Goal: Task Accomplishment & Management: Manage account settings

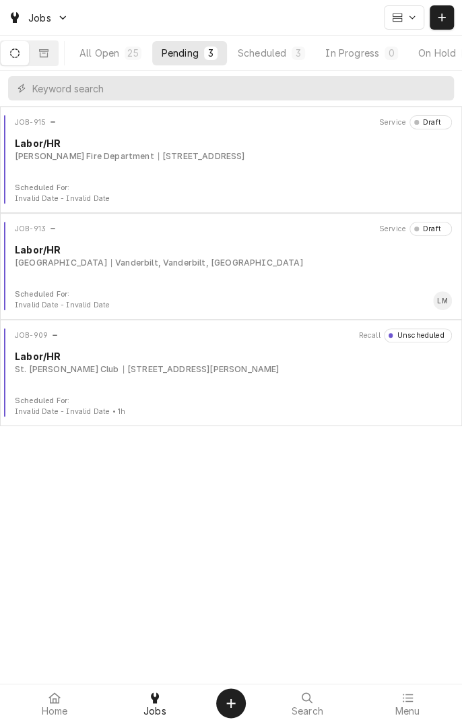
click at [247, 174] on div "JOB-915 Service Draft Labor/HR Refugio Fire Department 1604 Houston Hwy 1604 Ho…" at bounding box center [231, 148] width 452 height 67
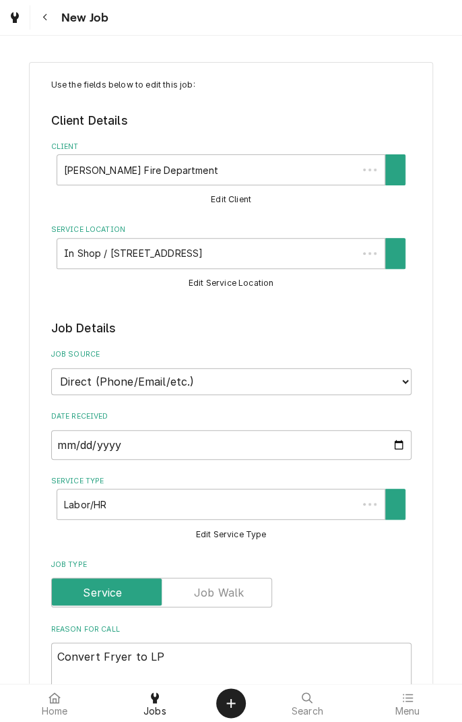
type textarea "x"
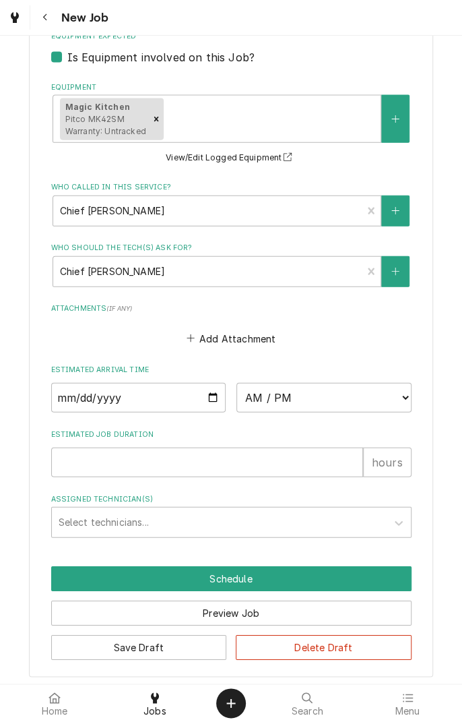
scroll to position [912, 0]
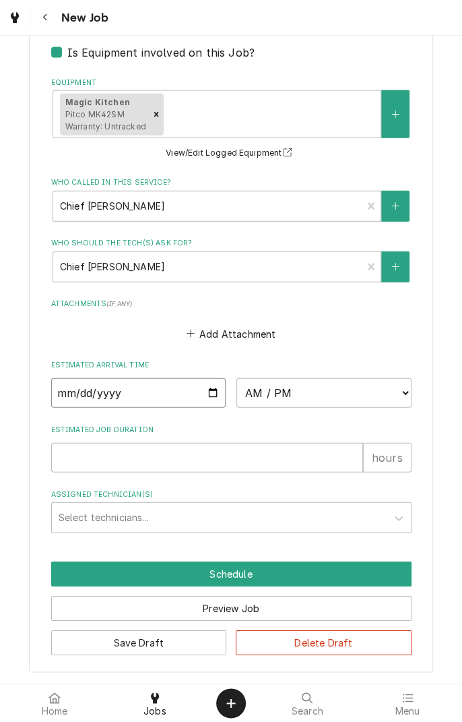
click at [209, 390] on input "Date" at bounding box center [138, 393] width 175 height 30
type input "2025-09-16"
type textarea "x"
click at [410, 394] on select "AM / PM 6:00 AM 6:15 AM 6:30 AM 6:45 AM 7:00 AM 7:15 AM 7:30 AM 7:45 AM 8:00 AM…" at bounding box center [324, 393] width 175 height 30
select select "14:30:00"
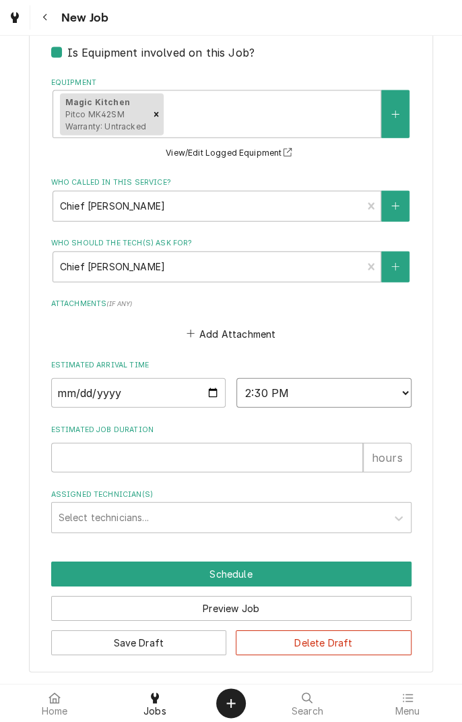
click at [237, 378] on select "AM / PM 6:00 AM 6:15 AM 6:30 AM 6:45 AM 7:00 AM 7:15 AM 7:30 AM 7:45 AM 8:00 AM…" at bounding box center [324, 393] width 175 height 30
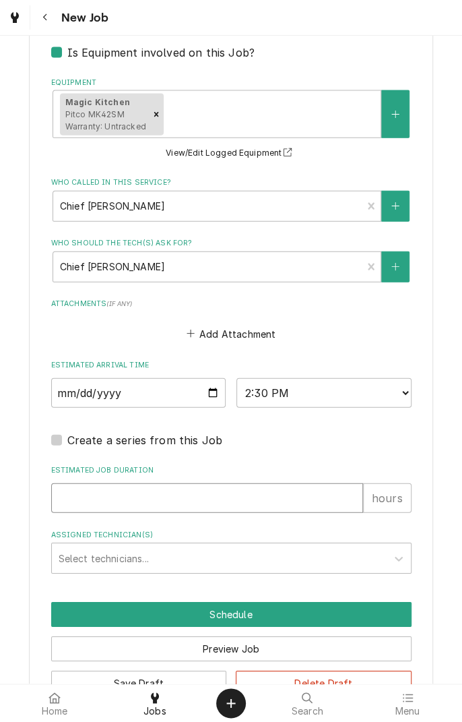
click at [164, 503] on input "Estimated Job Duration" at bounding box center [207, 498] width 312 height 30
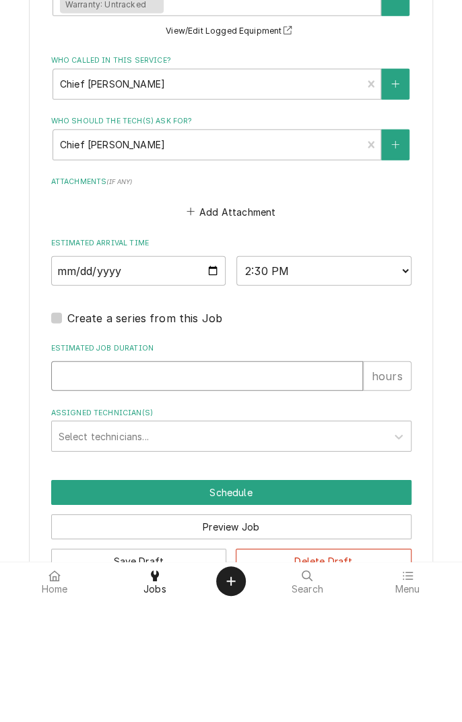
type textarea "x"
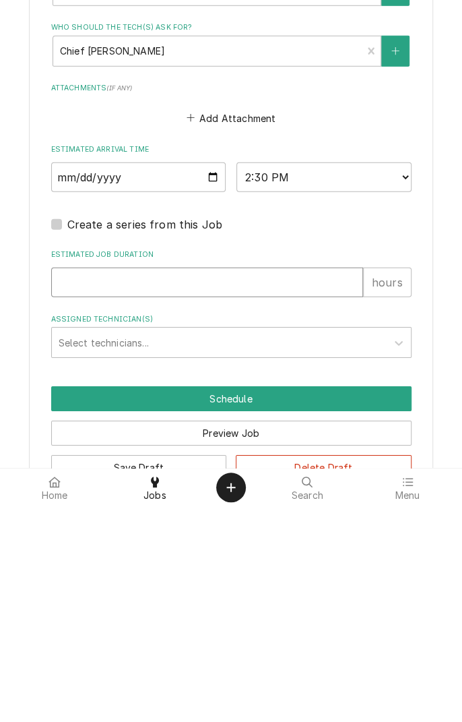
type input "2"
type textarea "x"
type input "2"
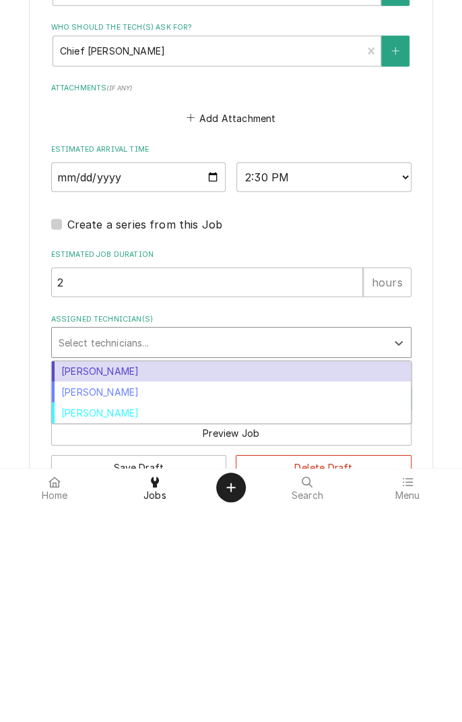
click at [130, 612] on div "[PERSON_NAME]" at bounding box center [231, 607] width 359 height 21
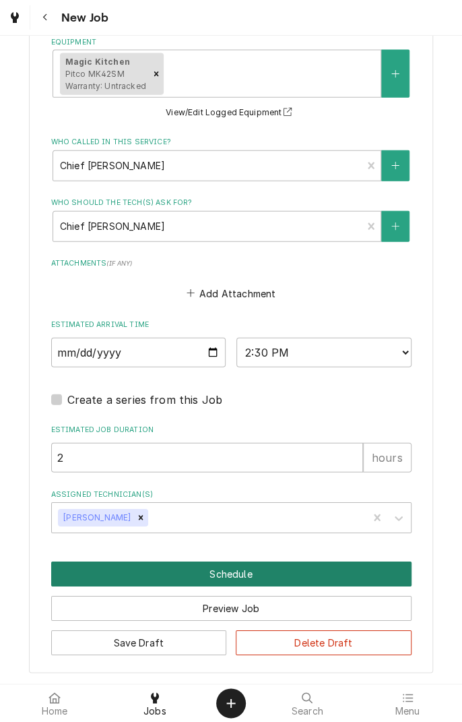
click at [239, 578] on button "Schedule" at bounding box center [231, 573] width 361 height 25
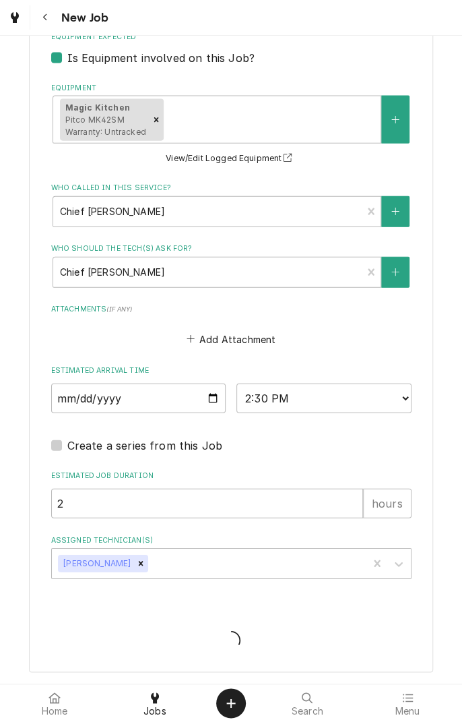
scroll to position [906, 0]
type textarea "x"
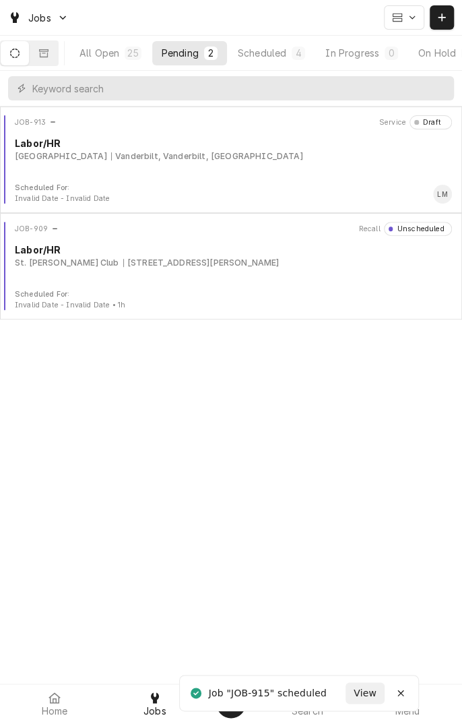
click at [284, 60] on button "Scheduled 4" at bounding box center [271, 53] width 86 height 24
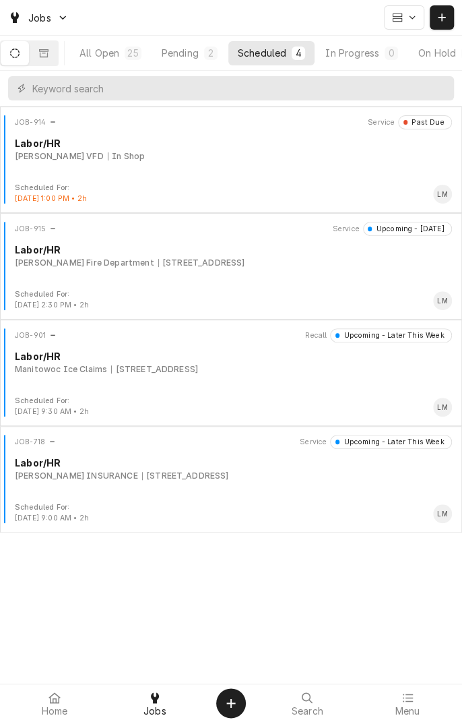
click at [169, 276] on div "JOB-915 Service Upcoming - Today Labor/HR Refugio Fire Department 1604 Houston …" at bounding box center [231, 255] width 452 height 67
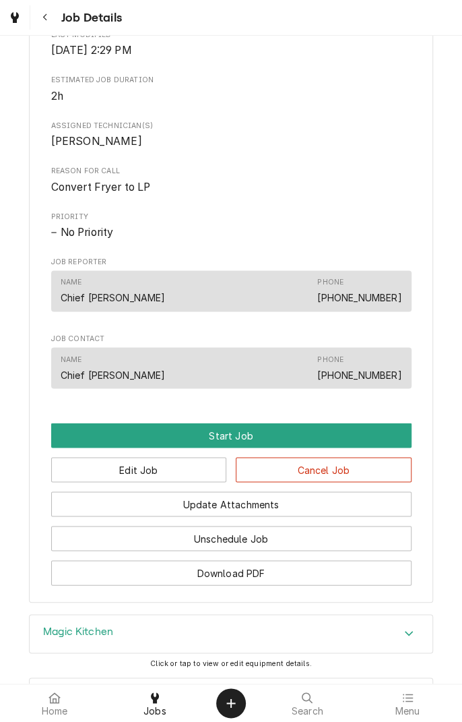
scroll to position [620, 0]
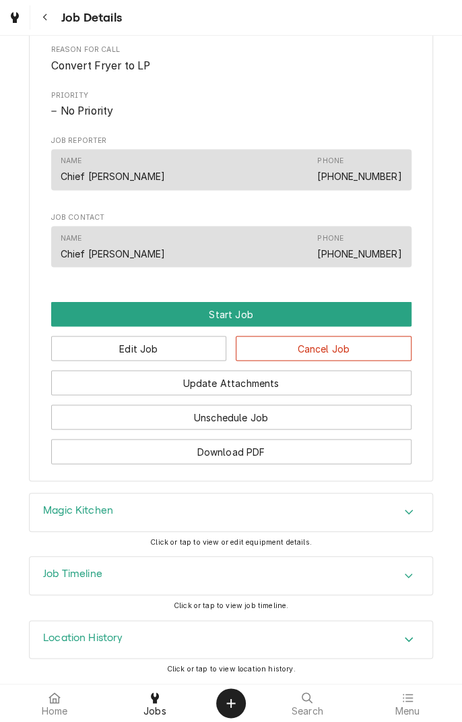
click at [235, 323] on button "Start Job" at bounding box center [231, 313] width 361 height 25
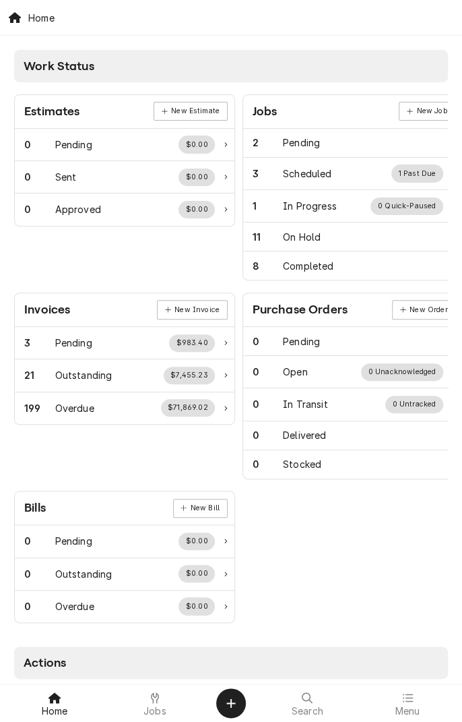
click at [160, 716] on span "Jobs" at bounding box center [155, 711] width 23 height 11
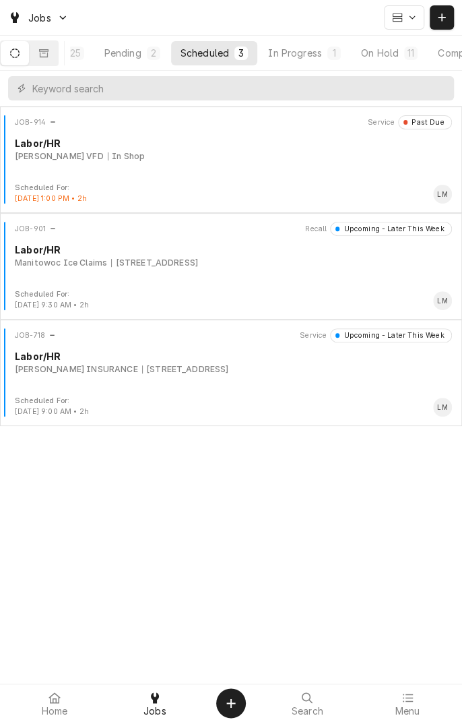
scroll to position [0, 127]
click at [407, 47] on div "Completed" at bounding box center [400, 53] width 51 height 14
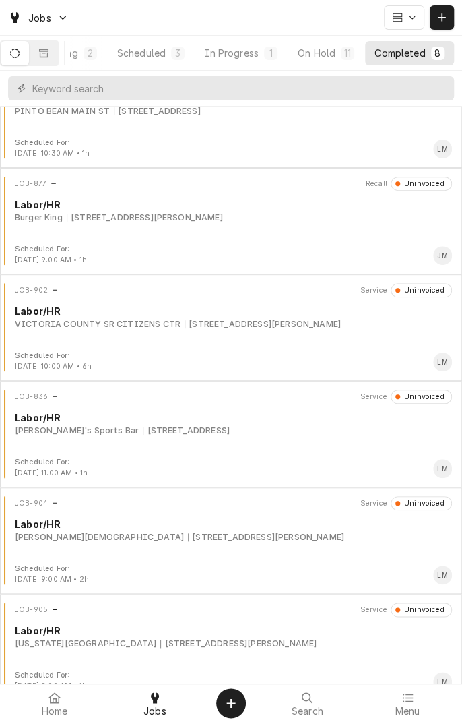
scroll to position [152, 0]
click at [185, 444] on div "JOB-836 Service Uninvoiced Labor/HR [PERSON_NAME]'s Sports Bar [STREET_ADDRESS]" at bounding box center [231, 422] width 452 height 67
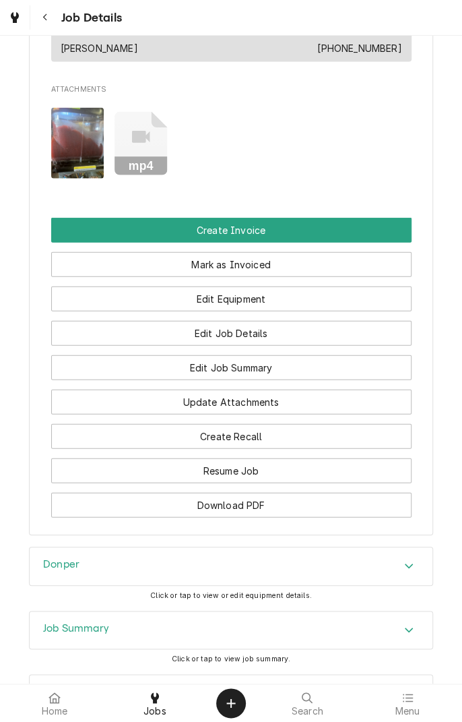
scroll to position [928, 0]
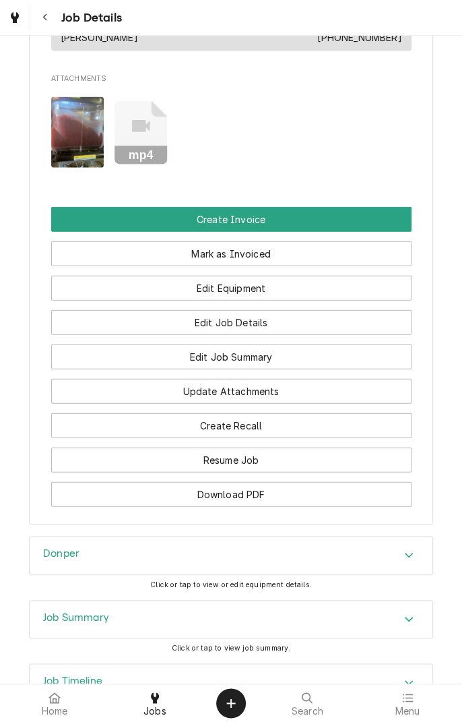
click at [80, 147] on img "Attachments" at bounding box center [77, 132] width 53 height 71
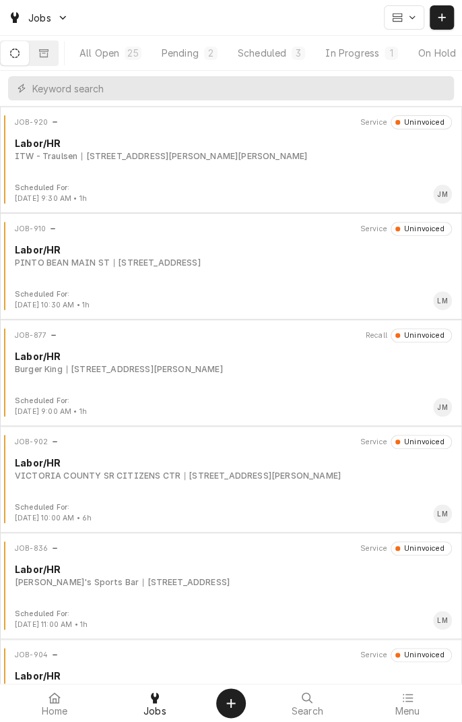
click at [137, 564] on div "Labor/HR" at bounding box center [233, 569] width 437 height 14
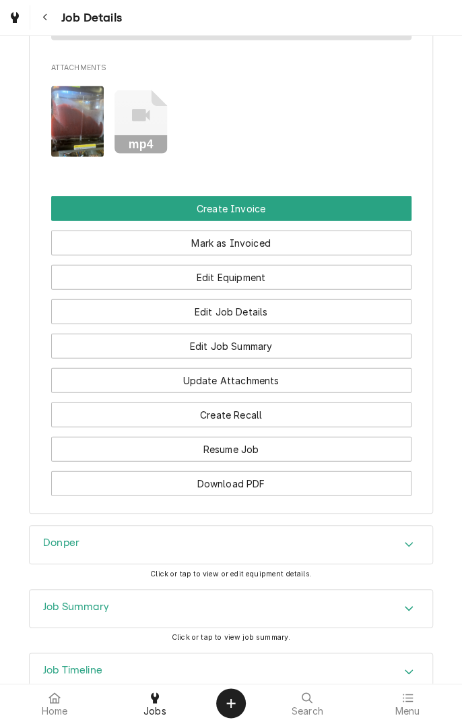
click at [137, 121] on icon "Attachments" at bounding box center [141, 115] width 18 height 12
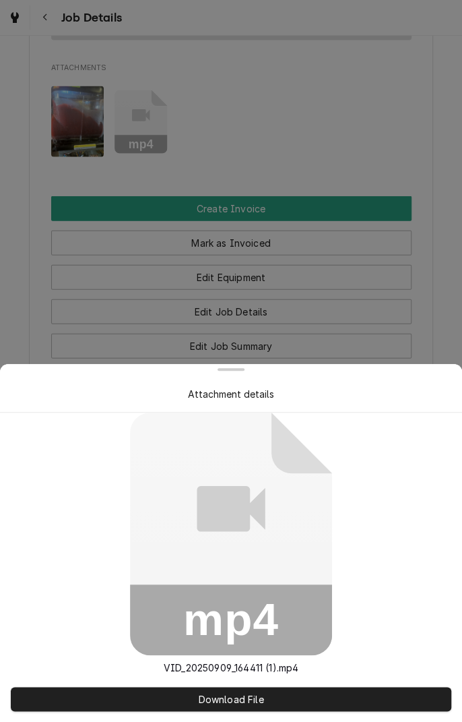
click at [226, 527] on icon at bounding box center [231, 509] width 68 height 46
click at [235, 697] on span "Download File" at bounding box center [230, 699] width 71 height 14
click at [225, 497] on icon at bounding box center [231, 509] width 68 height 46
click at [221, 399] on div "Attachment details" at bounding box center [231, 394] width 86 height 14
click at [211, 622] on rect at bounding box center [231, 619] width 202 height 71
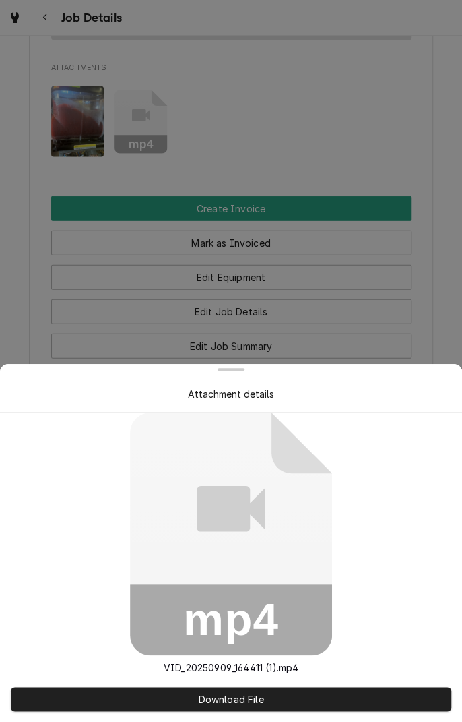
click at [245, 672] on p "VID_20250909_164411 (1).mp4" at bounding box center [231, 668] width 156 height 14
click at [235, 697] on span "Download File" at bounding box center [230, 699] width 71 height 14
click at [329, 105] on div at bounding box center [231, 361] width 462 height 722
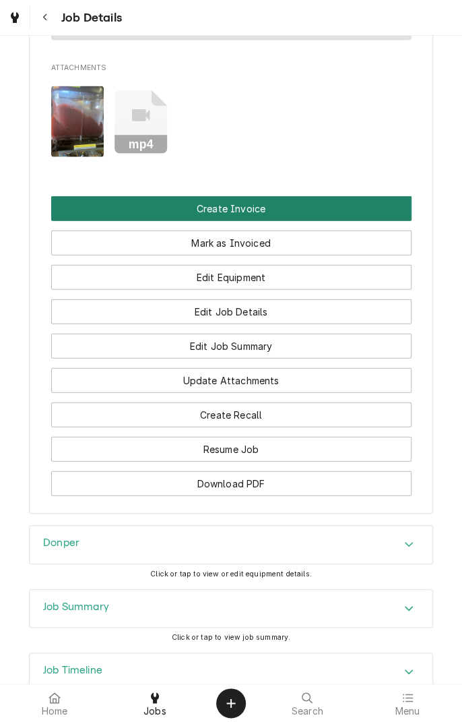
click at [287, 221] on button "Create Invoice" at bounding box center [231, 208] width 361 height 25
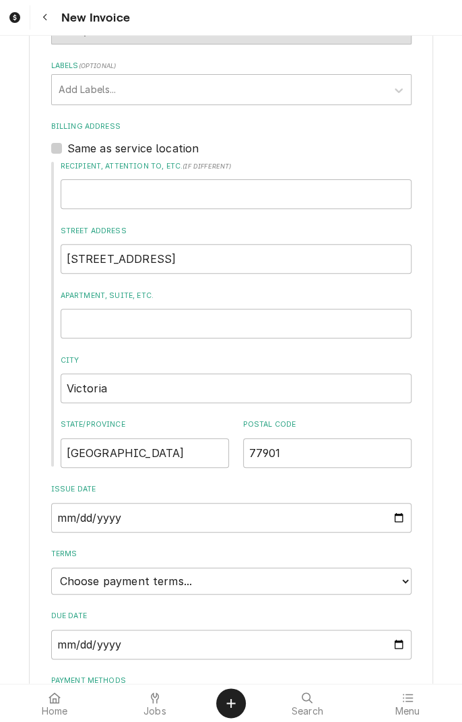
scroll to position [364, 0]
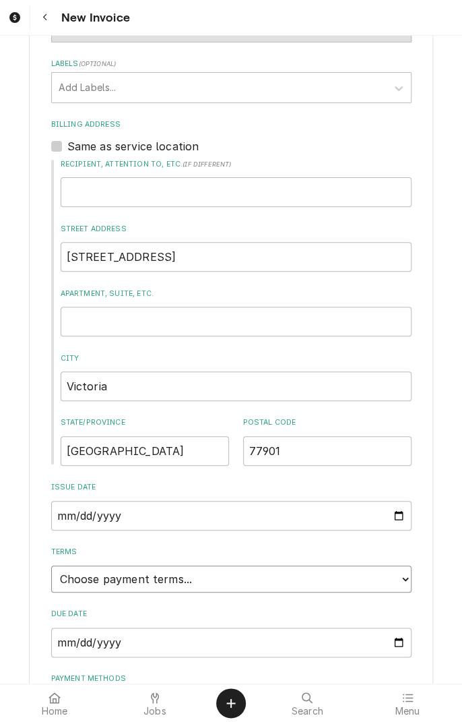
click at [230, 578] on select "Choose payment terms... Same Day Net 7 Net 14 Net 21 Net 30 Net 45 Net 60 Net 90" at bounding box center [231, 579] width 361 height 27
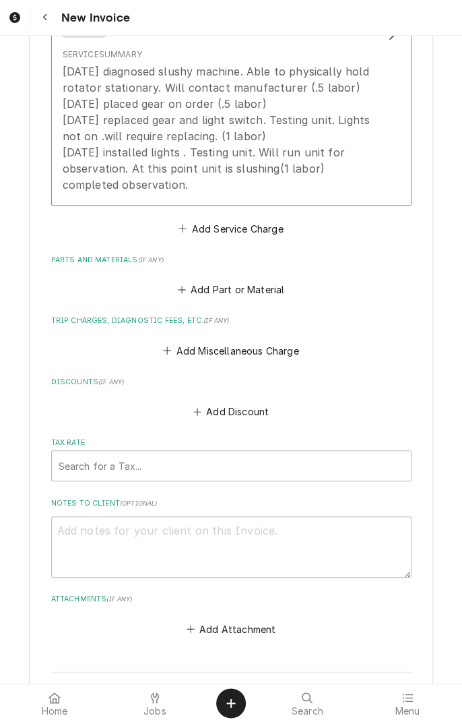
scroll to position [1283, 0]
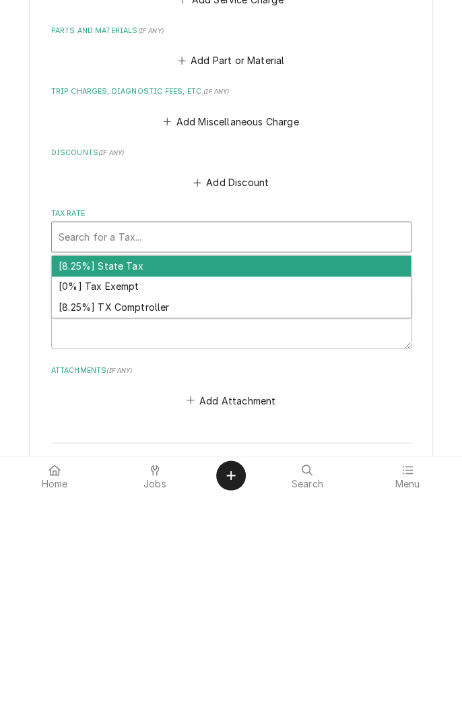
click at [157, 536] on div "[8.25%] TX Comptroller" at bounding box center [231, 534] width 359 height 21
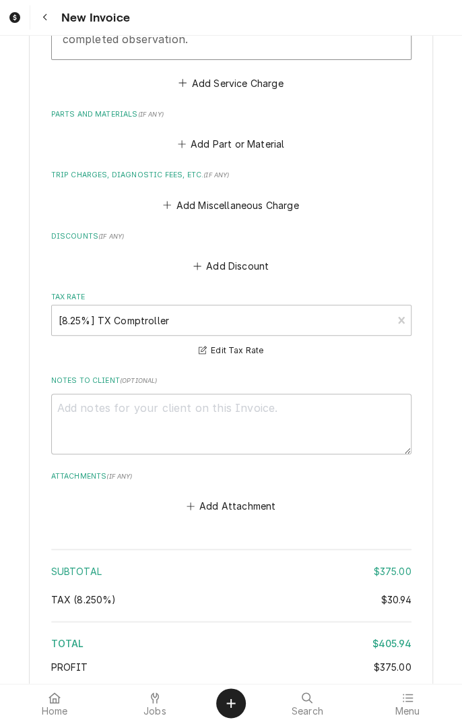
scroll to position [1544, 0]
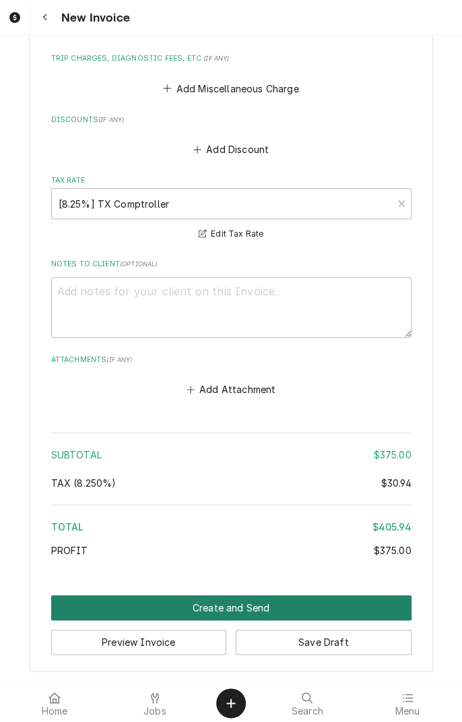
click at [271, 608] on button "Create and Send" at bounding box center [231, 607] width 361 height 25
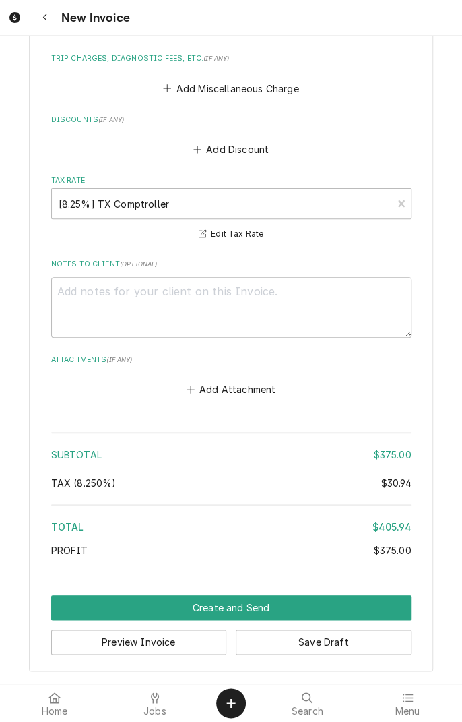
scroll to position [1536, 0]
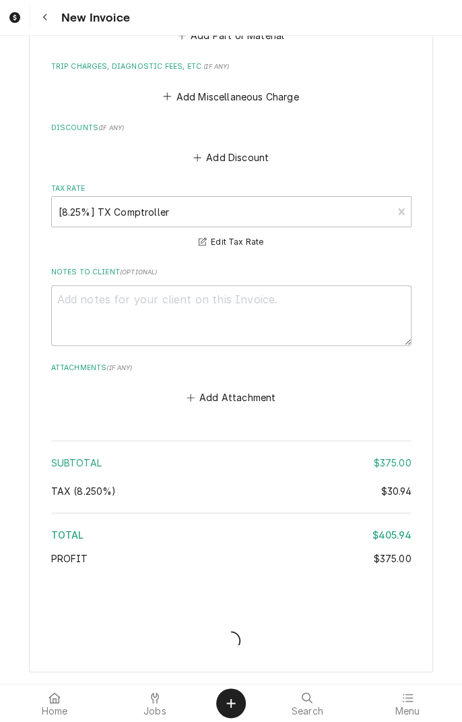
type textarea "x"
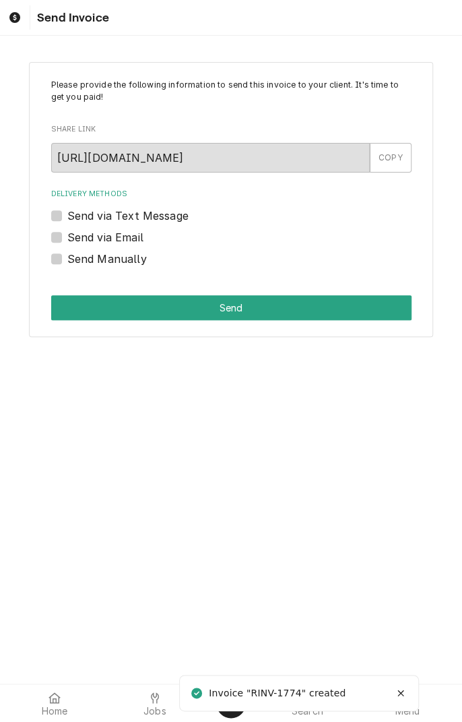
click at [67, 219] on label "Send via Text Message" at bounding box center [127, 216] width 121 height 16
click at [67, 219] on input "Send via Text Message" at bounding box center [247, 223] width 361 height 30
checkbox input "true"
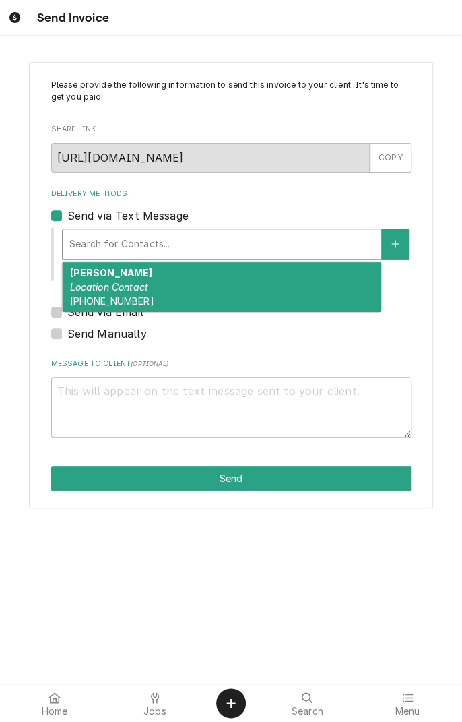
click at [132, 285] on em "Location Contact" at bounding box center [108, 286] width 79 height 11
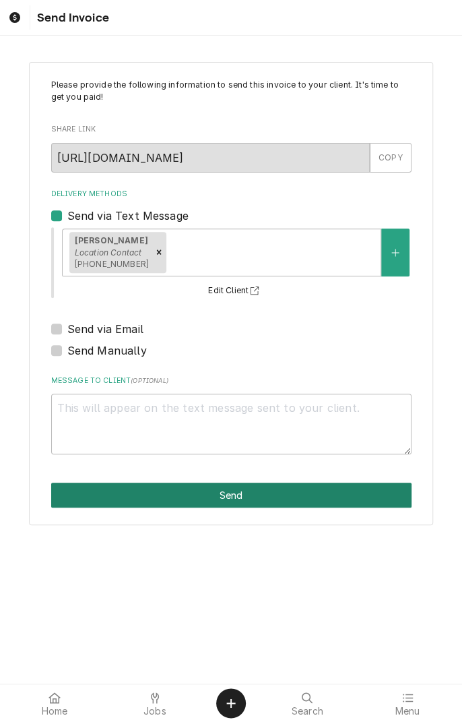
click at [234, 498] on button "Send" at bounding box center [231, 495] width 361 height 25
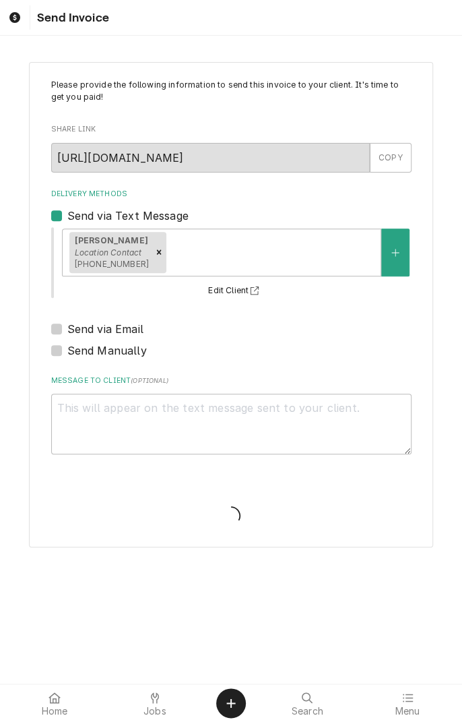
type textarea "x"
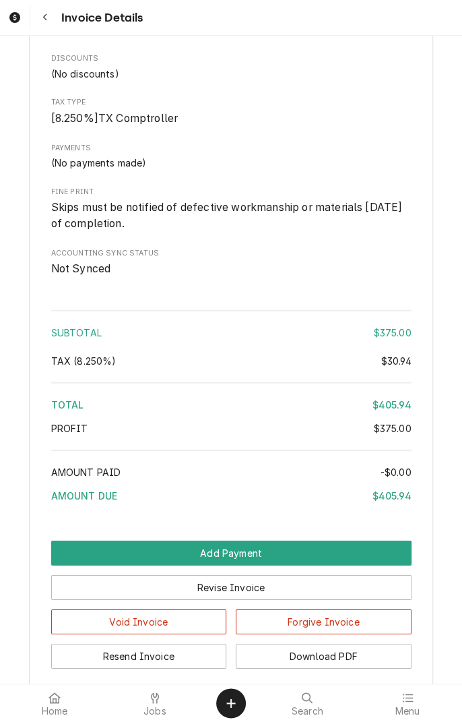
scroll to position [1058, 0]
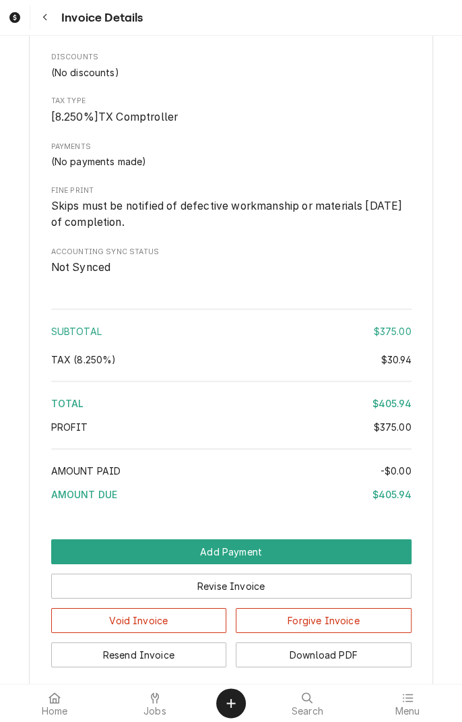
click at [44, 18] on icon "Navigate back" at bounding box center [45, 17] width 6 height 9
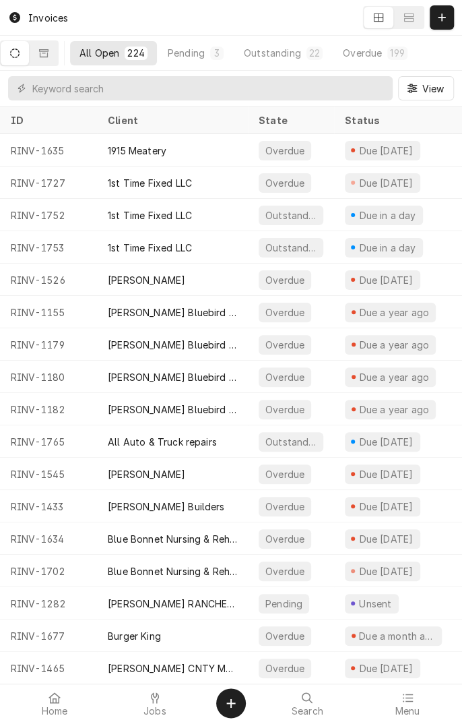
click at [173, 708] on div "Jobs" at bounding box center [156, 703] width 94 height 27
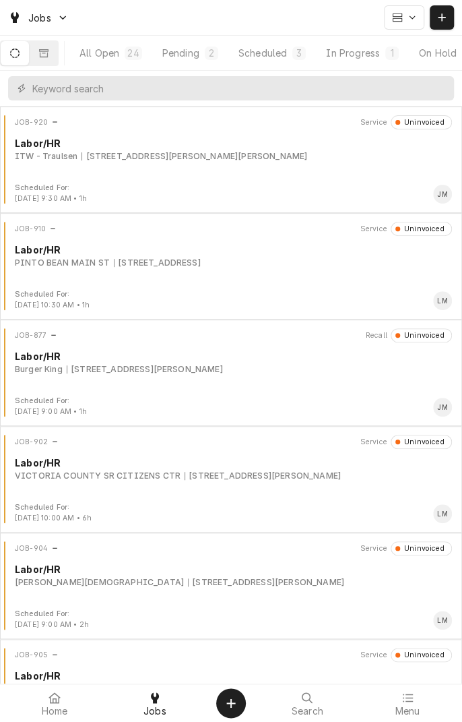
click at [369, 55] on div "In Progress" at bounding box center [353, 53] width 54 height 14
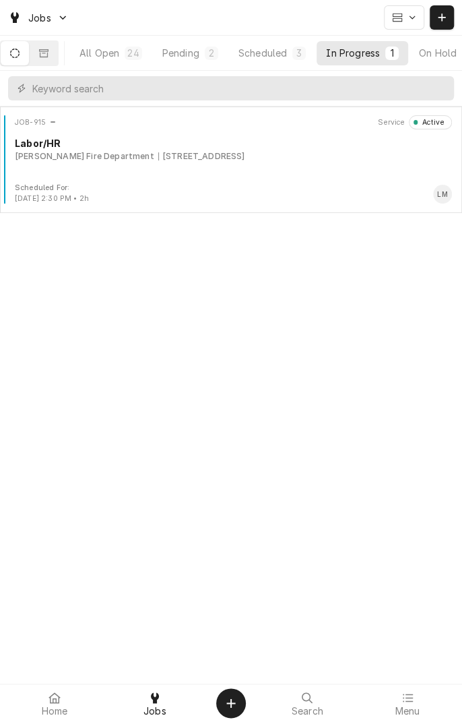
click at [214, 158] on div "[STREET_ADDRESS]" at bounding box center [201, 156] width 87 height 12
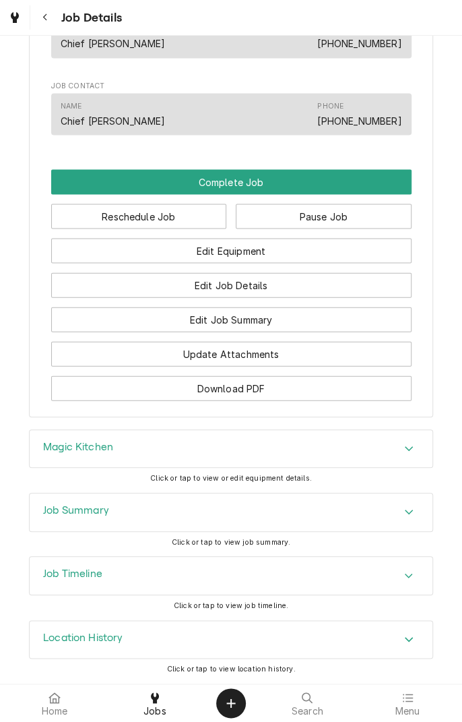
scroll to position [797, 0]
click at [324, 229] on div "Edit Equipment" at bounding box center [231, 245] width 361 height 34
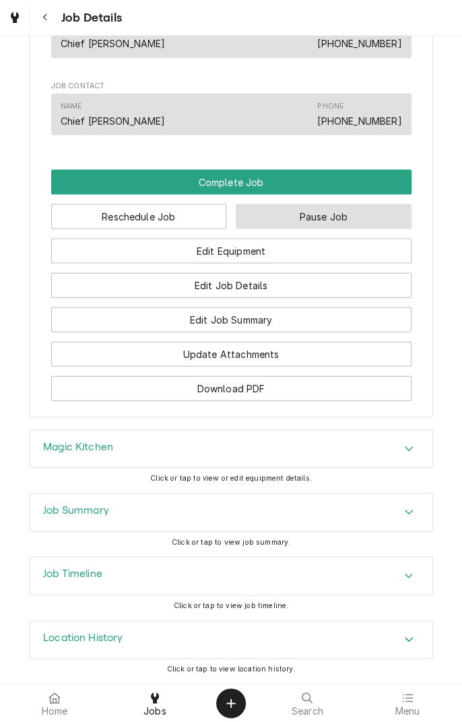
click at [348, 225] on button "Pause Job" at bounding box center [324, 216] width 176 height 25
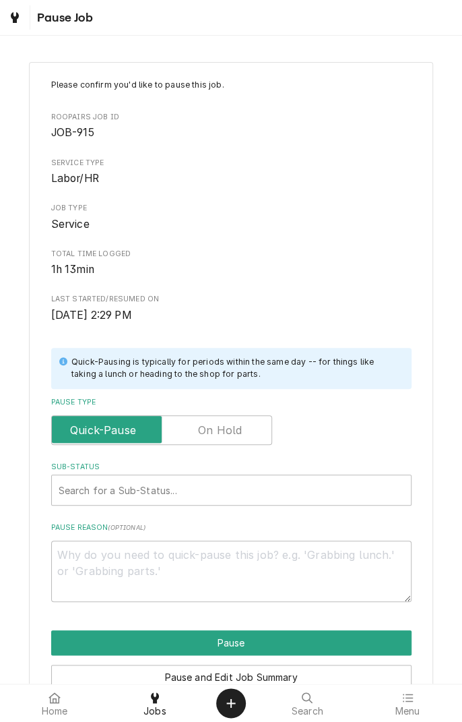
scroll to position [69, 0]
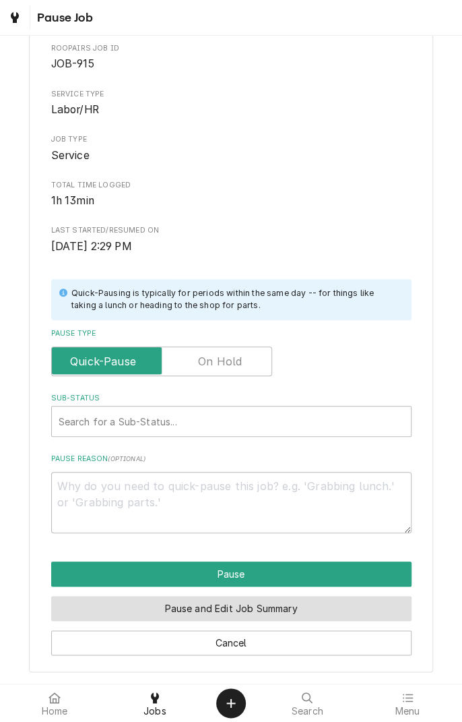
click at [278, 611] on button "Pause and Edit Job Summary" at bounding box center [231, 608] width 361 height 25
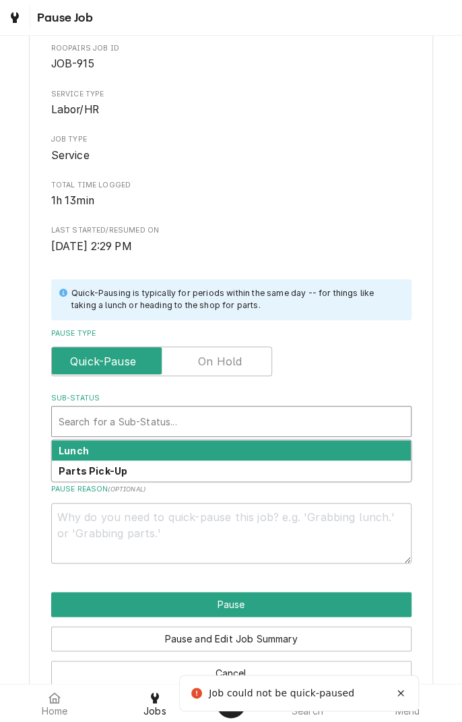
type textarea "x"
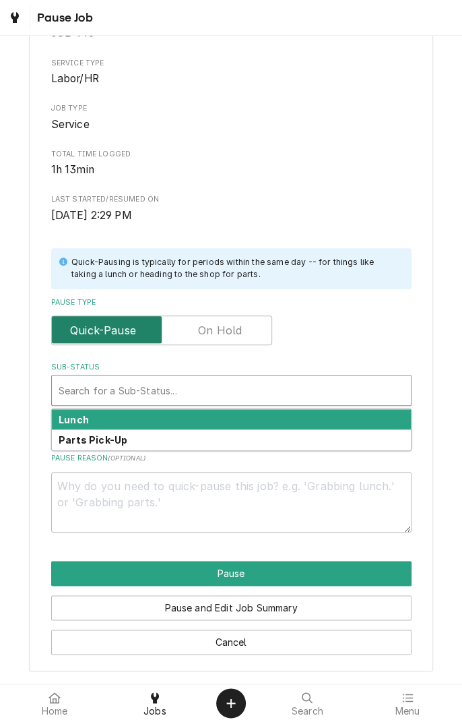
click at [221, 344] on input "Pause Type" at bounding box center [161, 330] width 209 height 30
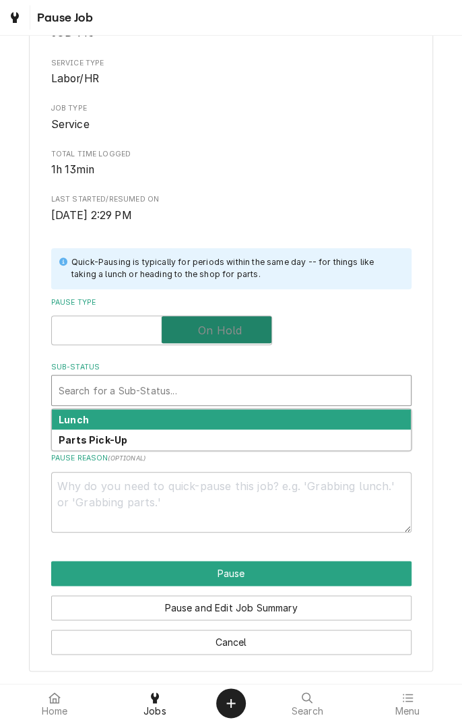
checkbox input "true"
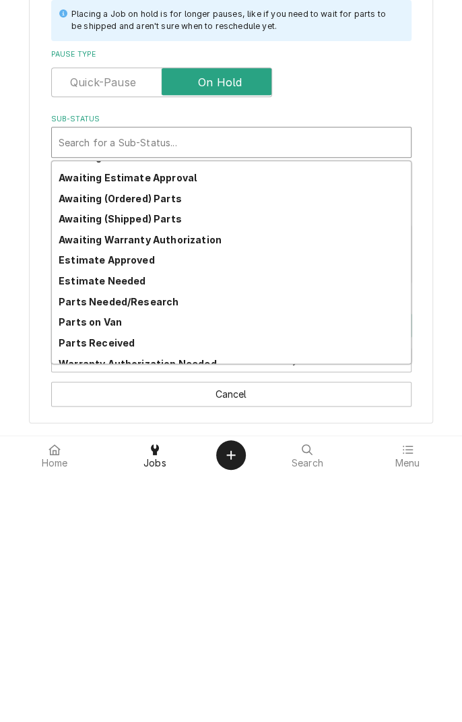
scroll to position [0, 0]
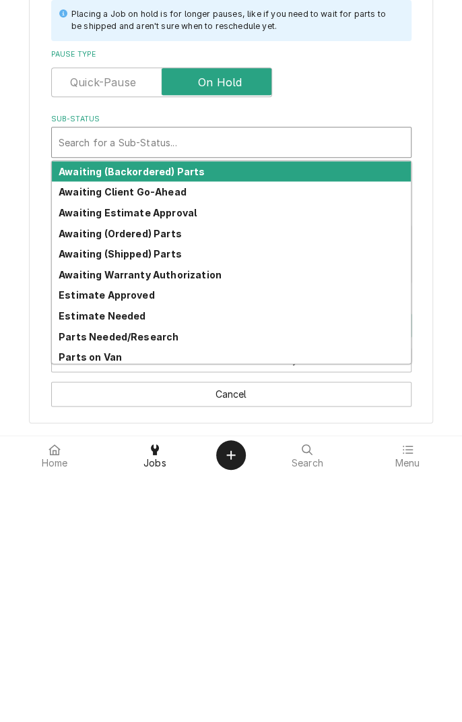
click at [101, 485] on strong "Awaiting (Ordered) Parts" at bounding box center [120, 481] width 123 height 11
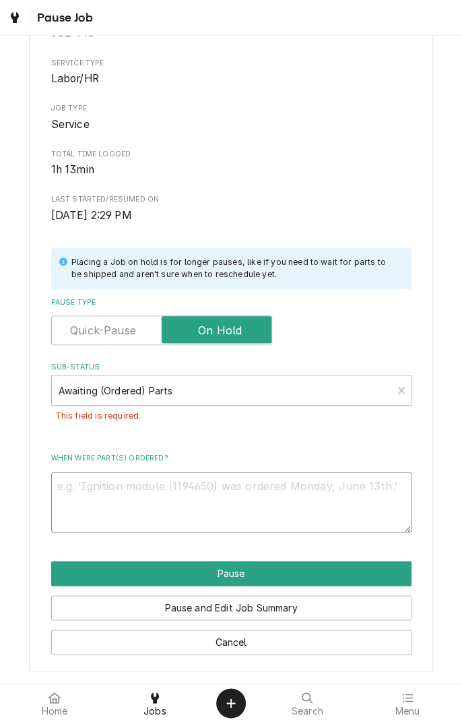
click at [226, 493] on textarea "When were part(s) ordered?" at bounding box center [231, 502] width 361 height 61
type textarea "x"
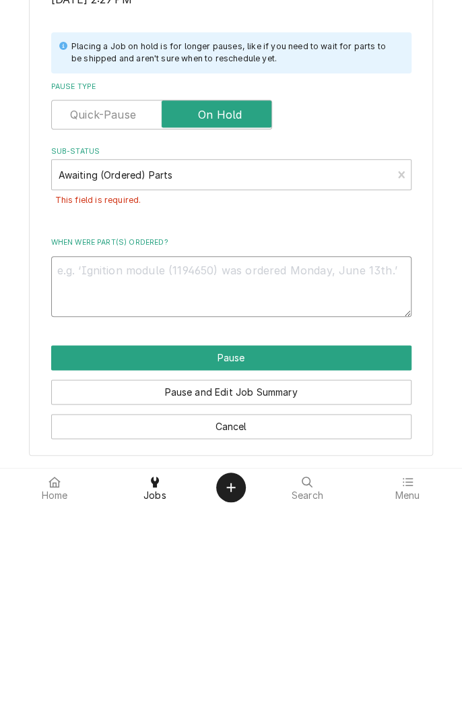
type textarea "A"
type textarea "x"
type textarea "Ad"
type textarea "x"
type textarea "Ada"
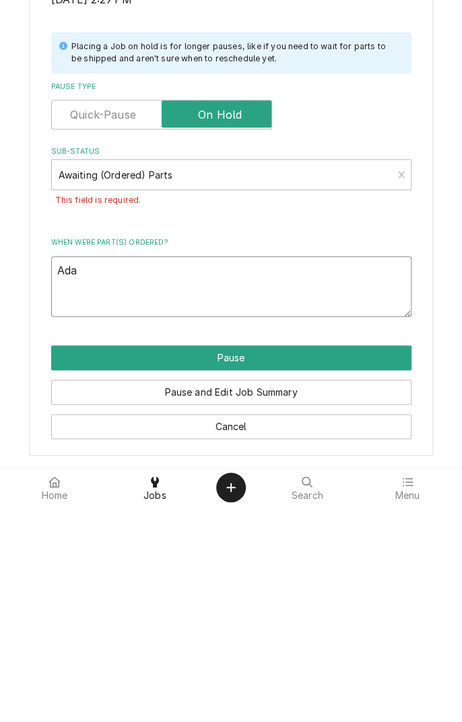
type textarea "x"
type textarea "Adap"
type textarea "x"
type textarea "Adapt"
type textarea "x"
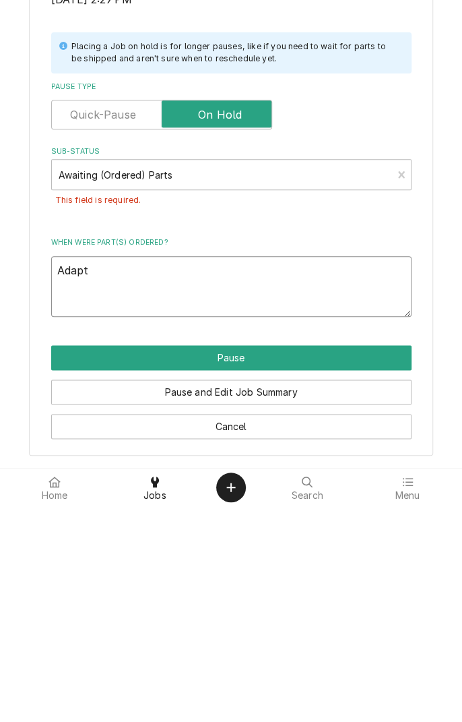
type textarea "Adapte"
type textarea "x"
type textarea "Adapter"
type textarea "x"
type textarea "Adapter"
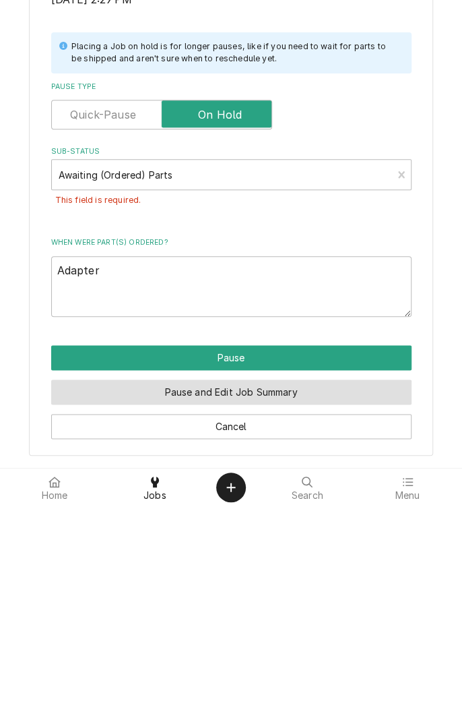
click at [278, 609] on button "Pause and Edit Job Summary" at bounding box center [231, 607] width 361 height 25
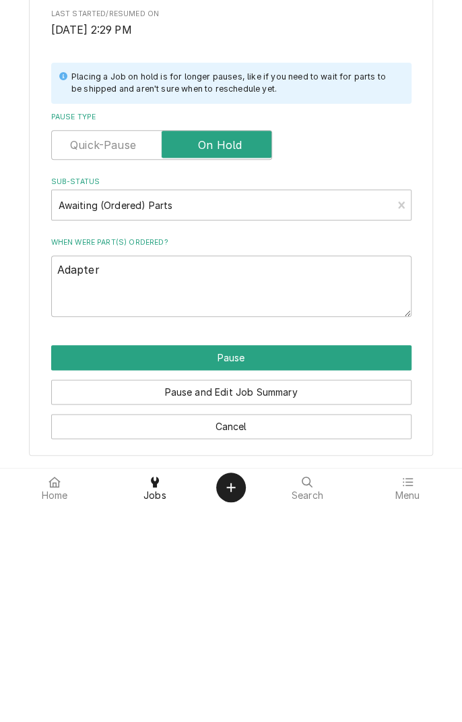
scroll to position [69, 0]
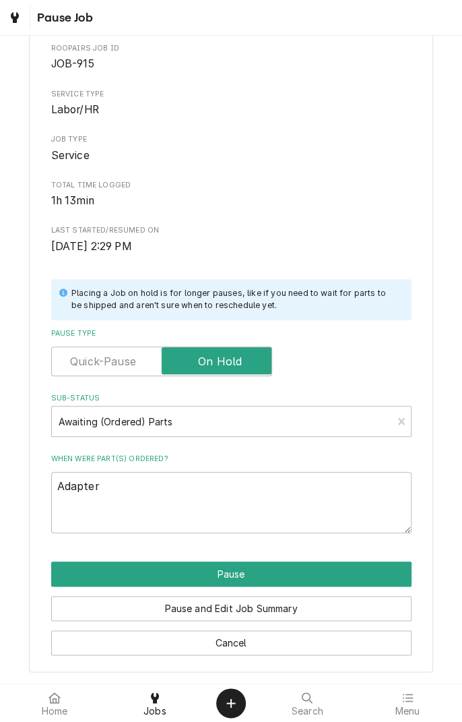
type textarea "x"
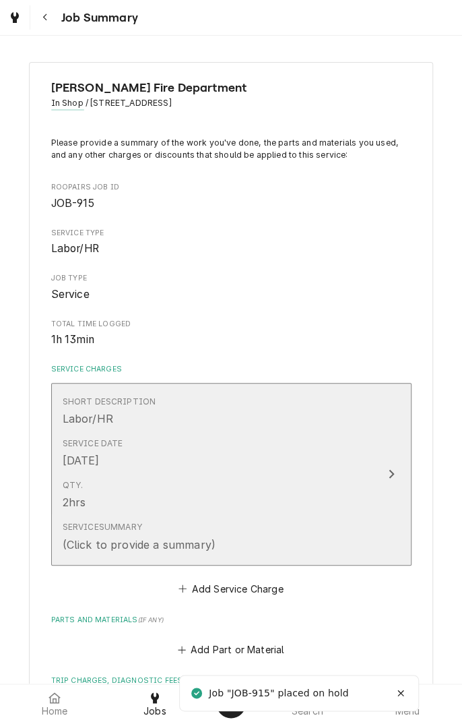
click at [243, 526] on div "Service Summary (Click to provide a summary)" at bounding box center [217, 537] width 309 height 42
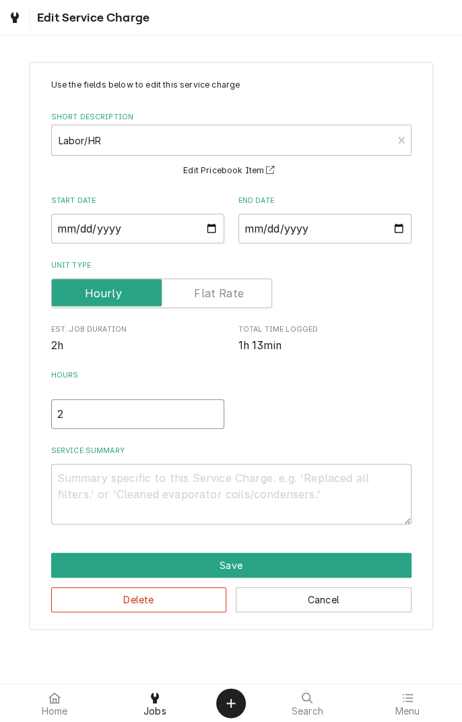
click at [92, 415] on input "2" at bounding box center [137, 414] width 173 height 30
type textarea "x"
type input "1"
type textarea "x"
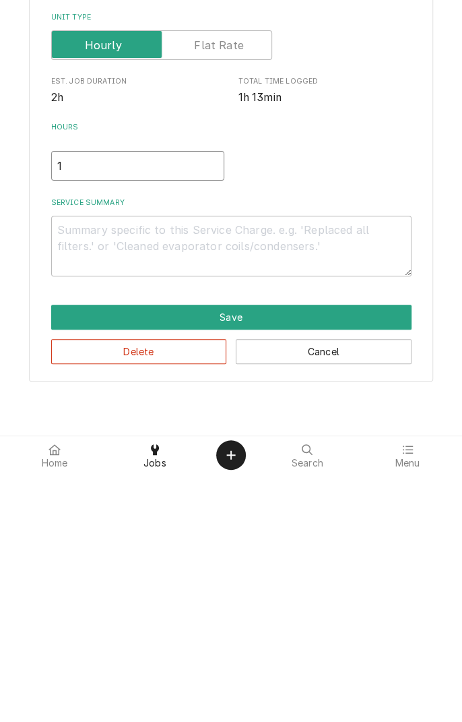
type input "1"
click at [216, 483] on textarea "Service Summary" at bounding box center [231, 494] width 361 height 61
type textarea "x"
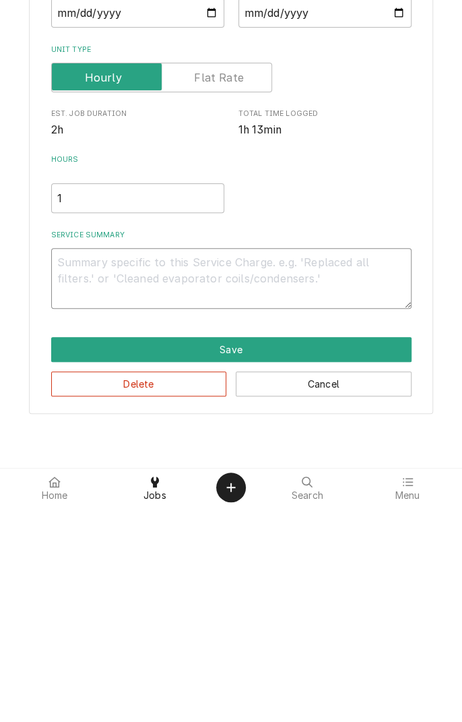
type textarea "D"
type textarea "x"
type textarea "Di"
type textarea "x"
type textarea "Dia"
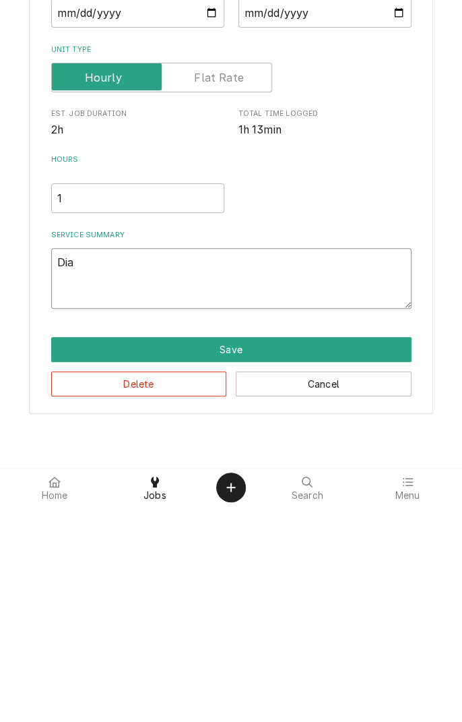
type textarea "x"
type textarea "[PERSON_NAME]"
type textarea "x"
type textarea "Diass"
type textarea "x"
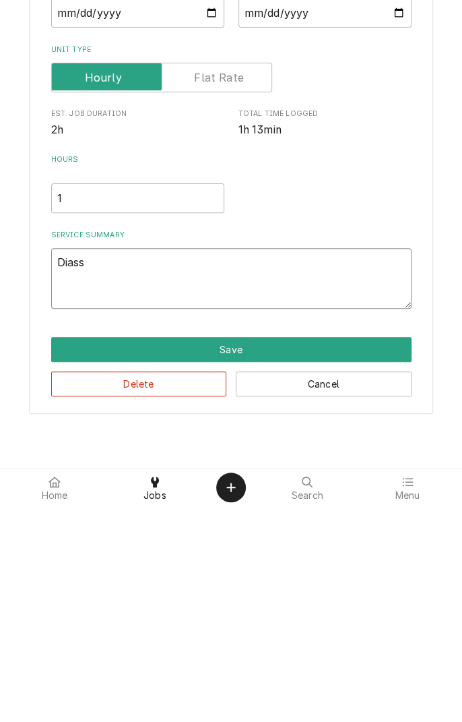
type textarea "Diasse"
type textarea "x"
type textarea "Disassembled"
type textarea "x"
type textarea "Disassembled f"
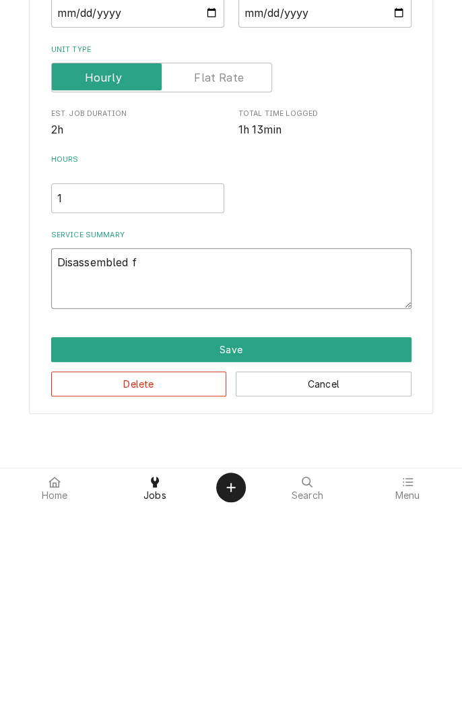
type textarea "x"
type textarea "Disassembled fr"
type textarea "x"
type textarea "Disassembled fry"
type textarea "x"
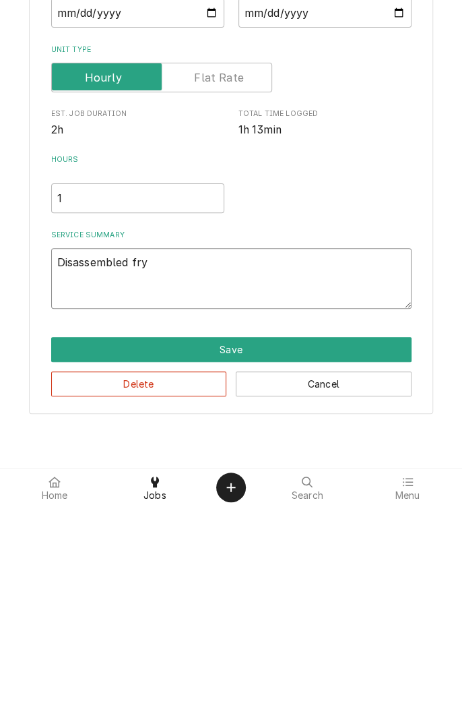
type textarea "Disassembled [PERSON_NAME]"
type textarea "x"
type textarea "Disassembled fryer"
type textarea "x"
type textarea "Disassembled fryer"
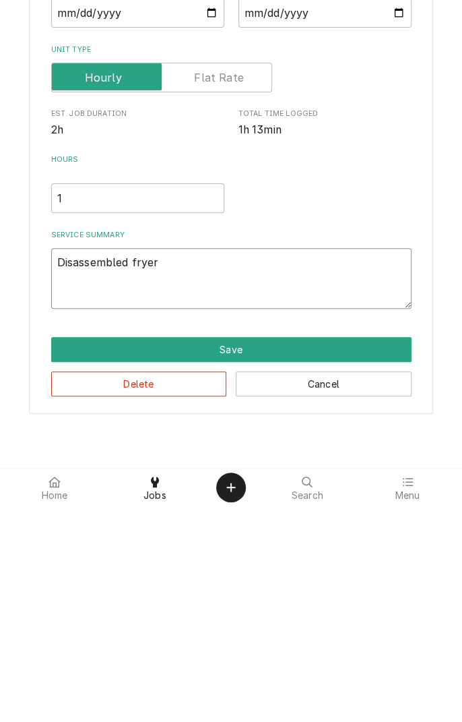
type textarea "x"
type textarea "Disassembled fryer f"
type textarea "x"
type textarea "Disassembled fryer fo"
type textarea "x"
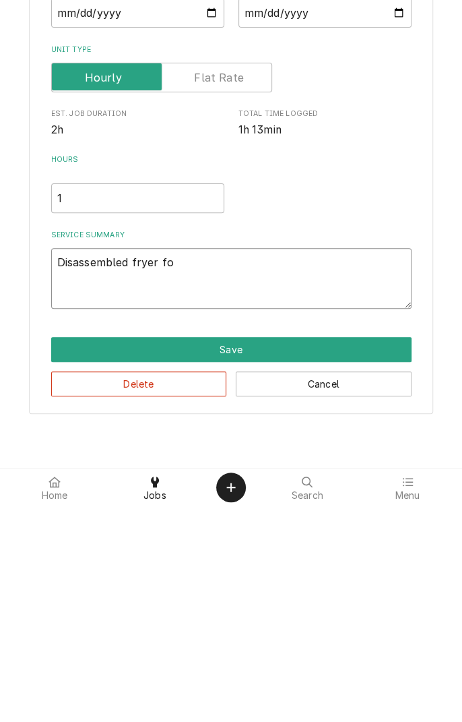
type textarea "Disassembled fryer for"
type textarea "x"
type textarea "Disassembled fryer for"
type textarea "x"
type textarea "Disassembled fryer for c"
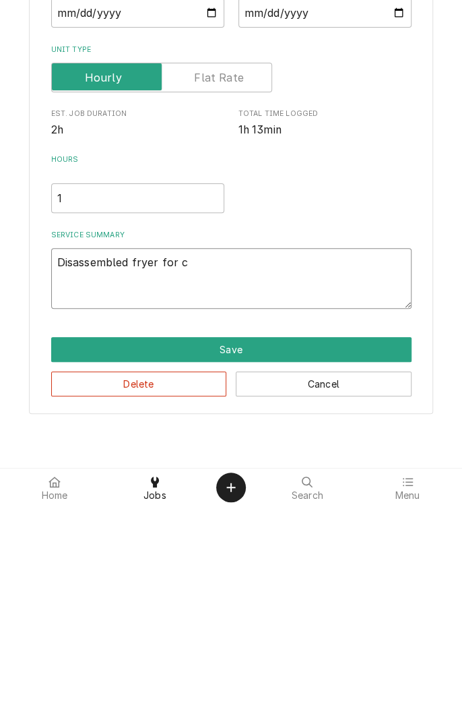
type textarea "x"
type textarea "Disassembled fryer for co"
type textarea "x"
type textarea "Disassembled fryer for con"
type textarea "x"
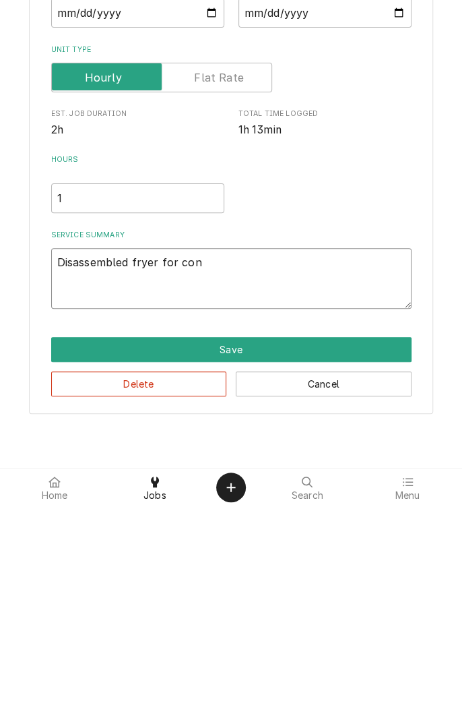
type textarea "Disassembled fryer for conv"
type textarea "x"
type textarea "Disassembled fryer for conve"
type textarea "x"
type textarea "Disassembled fryer for conver"
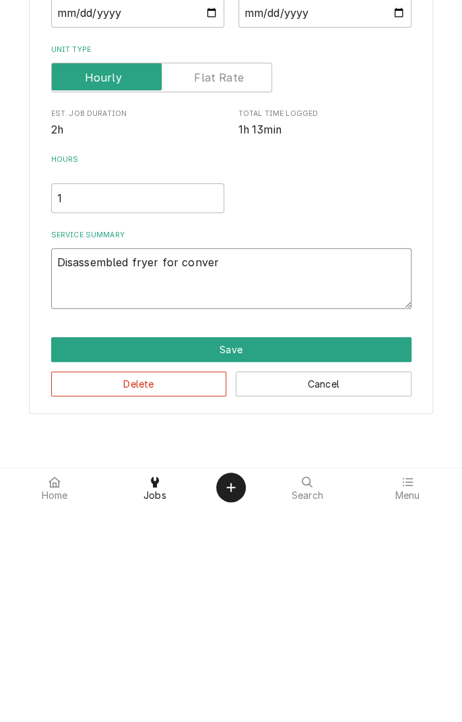
type textarea "x"
type textarea "Disassembled fryer for convers"
type textarea "x"
type textarea "Disassembled fryer for conversi"
type textarea "x"
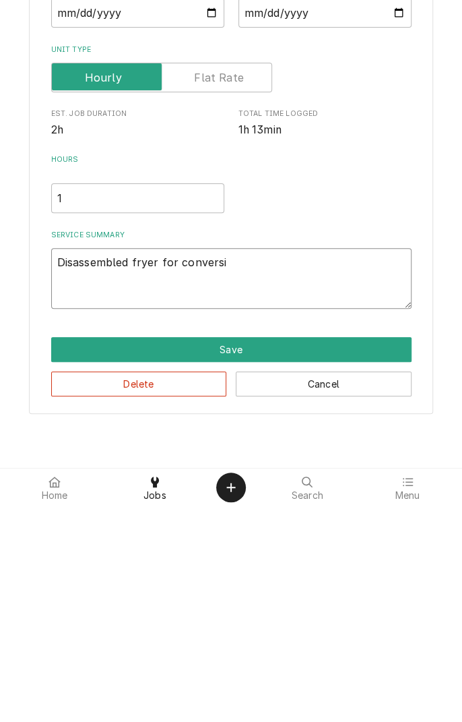
type textarea "Disassembled fryer for conversio"
type textarea "x"
type textarea "Disassembled fryer for conversion"
type textarea "x"
type textarea "Disassembled fryer for conversion"
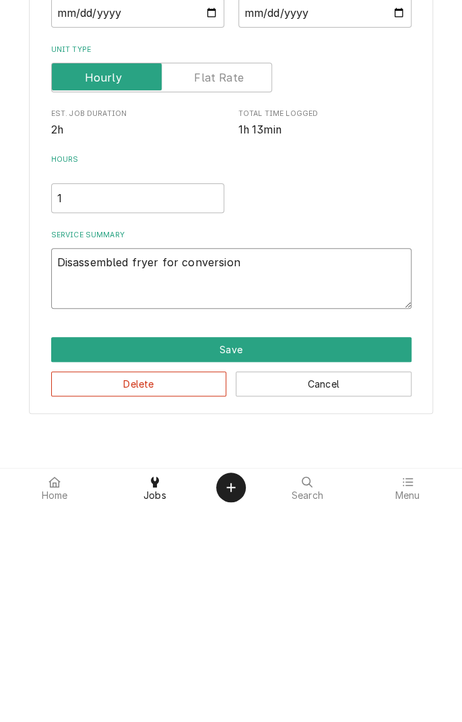
type textarea "x"
type textarea "Disassembled fryer for conversion ."
type textarea "x"
type textarea "Disassembled fryer for conversion ."
type textarea "x"
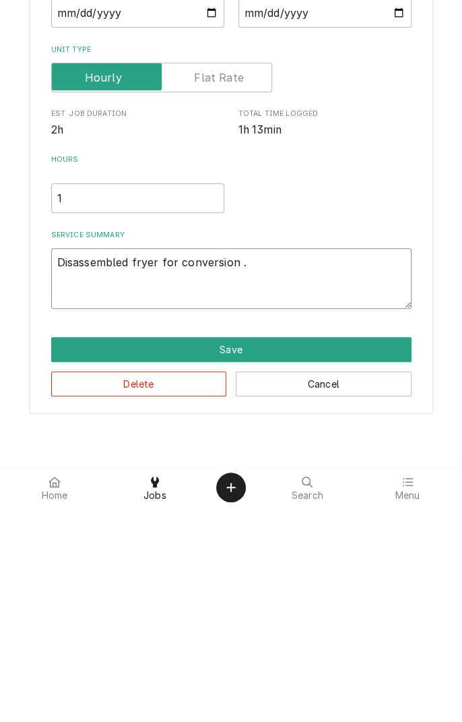
type textarea "Disassembled fryer for conversion . I"
type textarea "x"
type textarea "Disassembled fryer for conversion . In"
type textarea "x"
type textarea "Disassembled fryer for conversion . Ins"
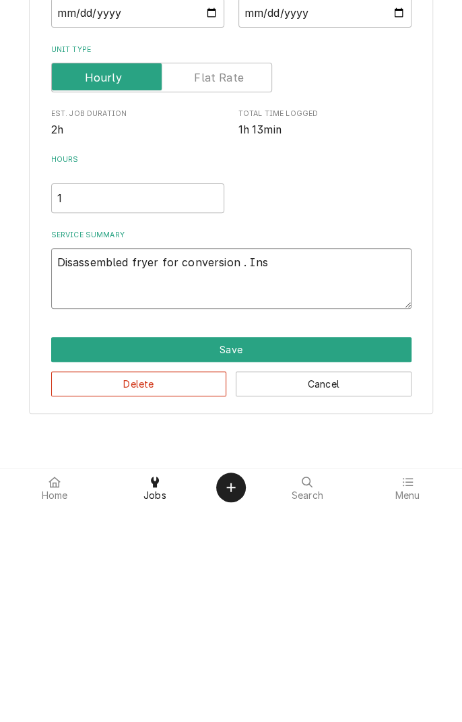
type textarea "x"
type textarea "Disassembled fryer for conversion . Insu"
type textarea "x"
type textarea "Disassembled fryer for conversion . Insuf"
type textarea "x"
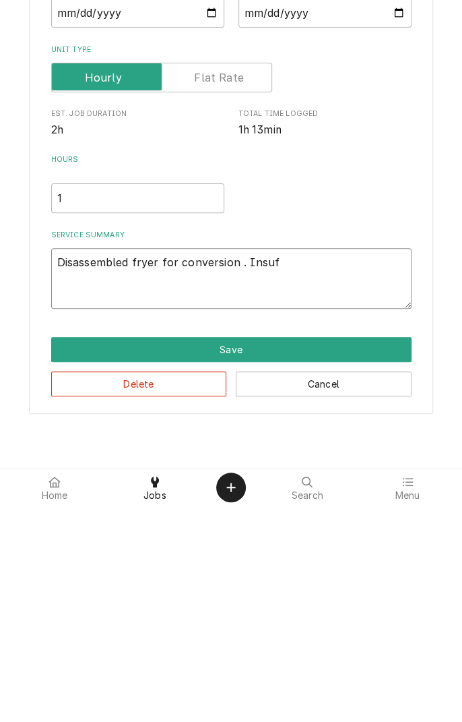
type textarea "Disassembled fryer for conversion . Insuff"
type textarea "x"
type textarea "Disassembled fryer for conversion . Insufficient"
type textarea "x"
type textarea "Disassembled fryer for conversion . Insufficient s"
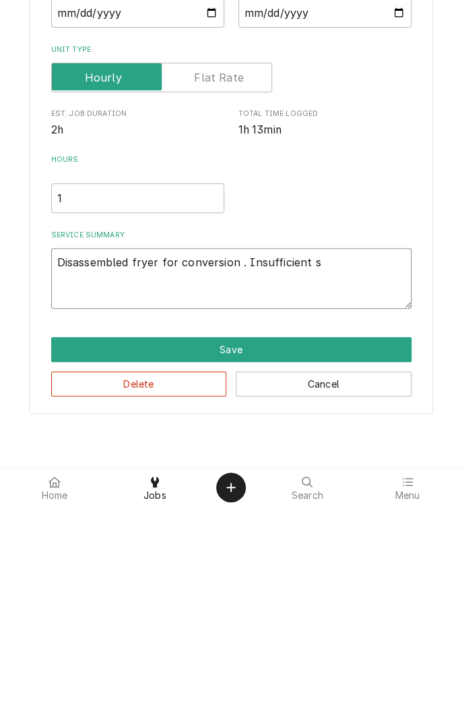
type textarea "x"
type textarea "Disassembled fryer for conversion . Insufficient su"
type textarea "x"
type textarea "Disassembled fryer for conversion . Insufficient sup"
type textarea "x"
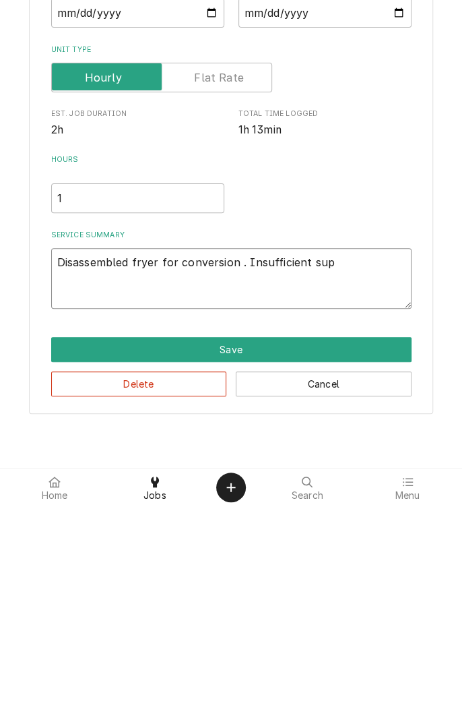
type textarea "Disassembled fryer for conversion . Insufficient supp"
type textarea "x"
type textarea "Disassembled fryer for conversion . Insufficient suppl"
type textarea "x"
type textarea "Disassembled fryer for conversion . Insufficient supply"
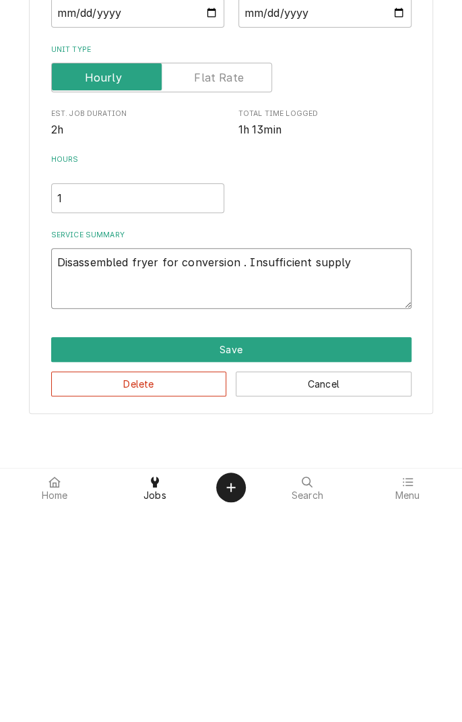
type textarea "x"
type textarea "Disassembled fryer for conversion . Insufficient supply"
type textarea "x"
type textarea "Disassembled fryer for conversion . Insufficient supply o"
type textarea "x"
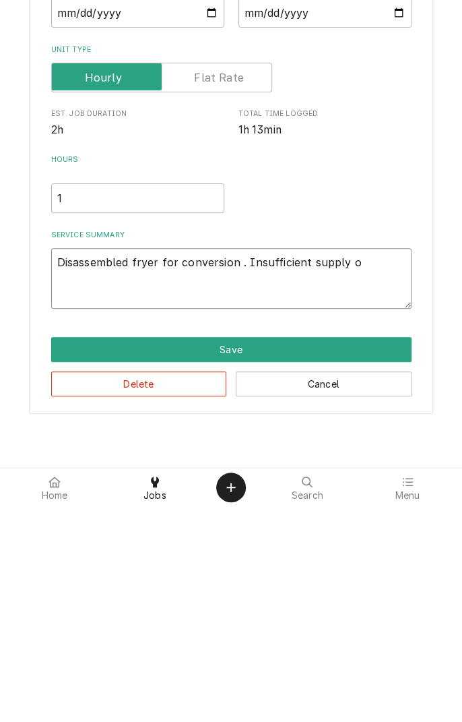
type textarea "Disassembled fryer for conversion . Insufficient supply of"
type textarea "x"
type textarea "Disassembled fryer for conversion . Insufficient supply of"
type textarea "x"
type textarea "Disassembled fryer for conversion . Insufficient supply of a"
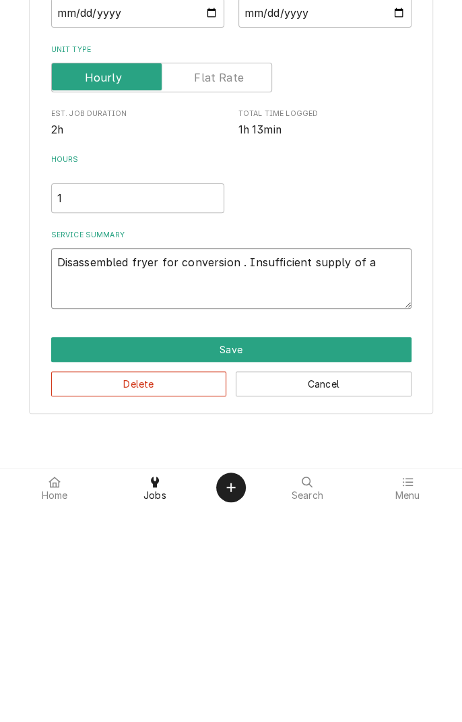
type textarea "x"
type textarea "Disassembled fryer for conversion . Insufficient supply of ad"
type textarea "x"
type textarea "Disassembled fryer for conversion . Insufficient supply of ada"
type textarea "x"
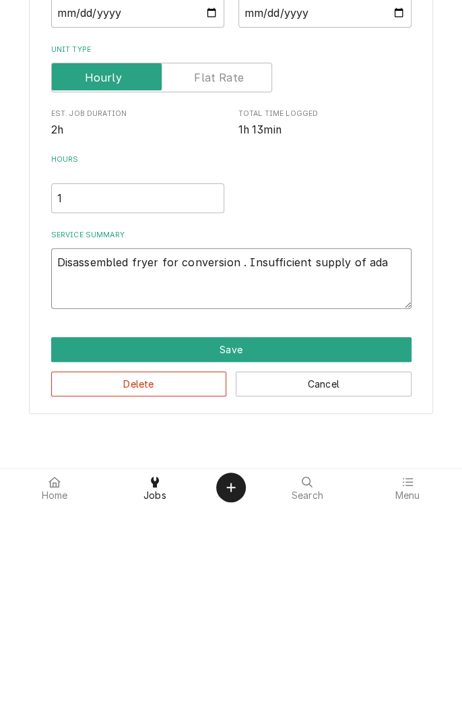
type textarea "Disassembled fryer for conversion . Insufficient supply of adap"
type textarea "x"
type textarea "Disassembled fryer for conversion . Insufficient supply of adapt"
type textarea "x"
type textarea "Disassembled fryer for conversion . Insufficient supply of adapto"
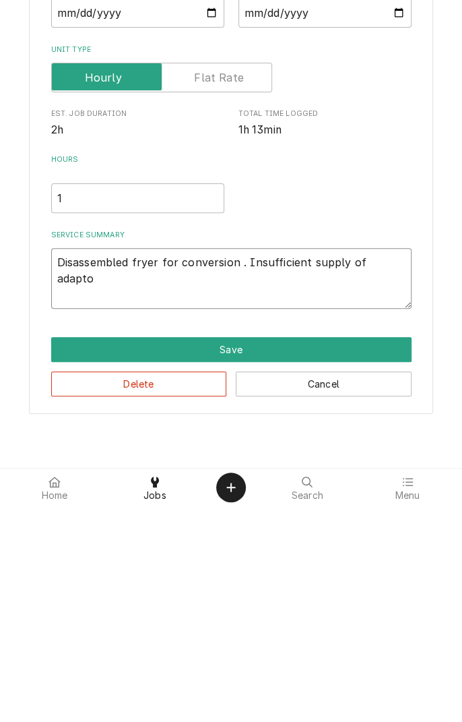
type textarea "x"
type textarea "Disassembled fryer for conversion . Insufficient supply of adaptor"
type textarea "x"
type textarea "Disassembled fryer for conversion . Insufficient supply of adaptors"
type textarea "x"
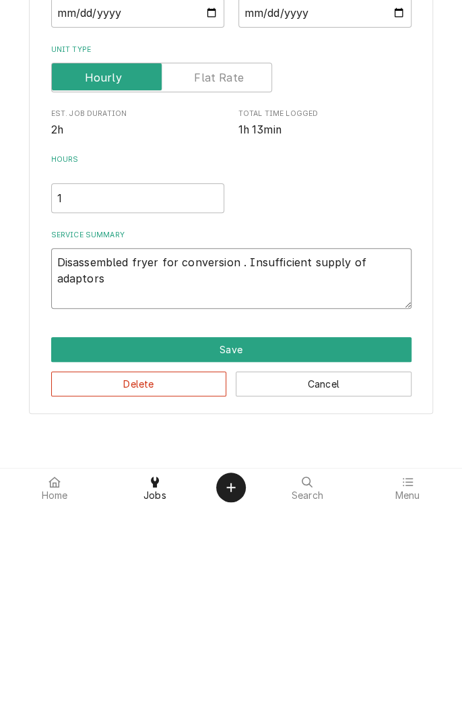
type textarea "Disassembled fryer for conversion . Insufficient supply of adaptors"
type textarea "x"
type textarea "Disassembled fryer for conversion . Insufficient supply of adaptors w"
type textarea "x"
type textarea "Disassembled fryer for conversion . Insufficient supply of adaptors wi"
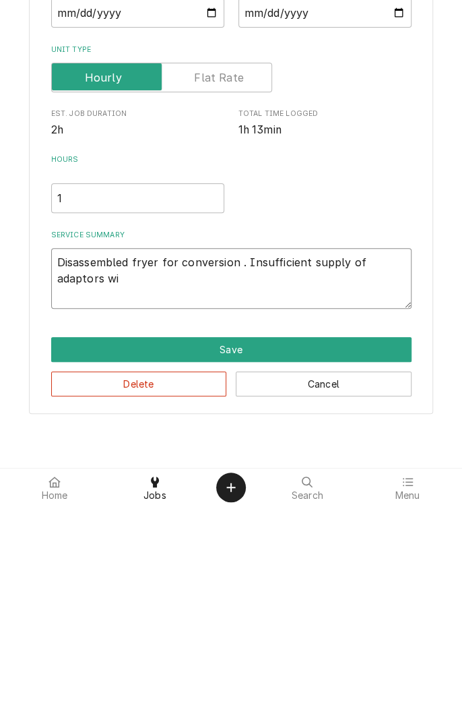
type textarea "x"
type textarea "Disassembled fryer for conversion . Insufficient supply of adaptors wil"
type textarea "x"
type textarea "Disassembled fryer for conversion . Insufficient supply of adaptors will"
type textarea "x"
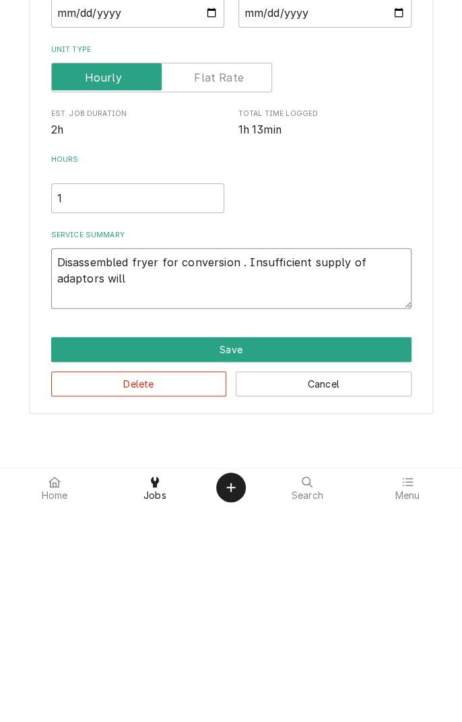
type textarea "Disassembled fryer for conversion . Insufficient supply of adaptors will"
type textarea "x"
type textarea "Disassembled fryer for conversion . Insufficient supply of adaptors will o"
type textarea "x"
type textarea "Disassembled fryer for conversion . Insufficient supply of adaptors will or"
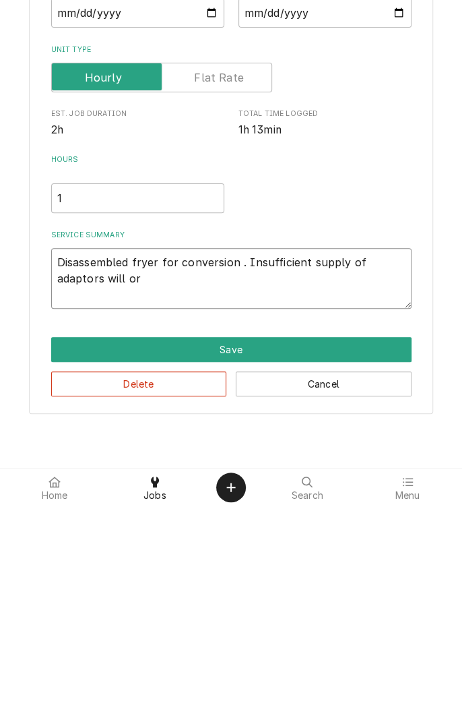
type textarea "x"
type textarea "Disassembled fryer for conversion . Insufficient supply of adaptors will ord"
type textarea "x"
type textarea "Disassembled fryer for conversion . Insufficient supply of adaptors will orde"
type textarea "x"
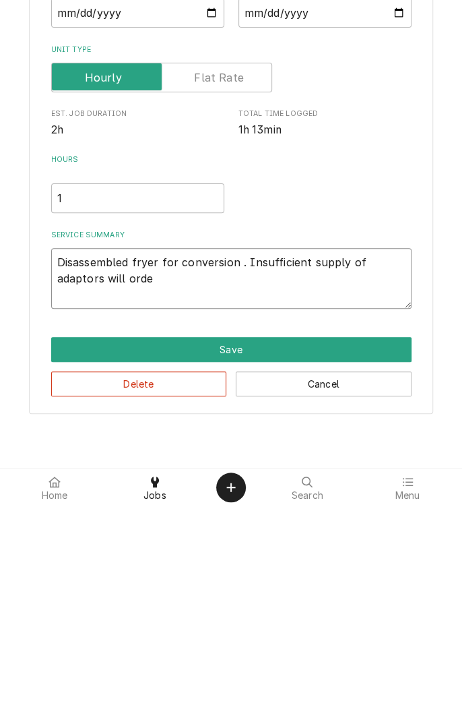
type textarea "Disassembled fryer for conversion . Insufficient supply of adaptors will order"
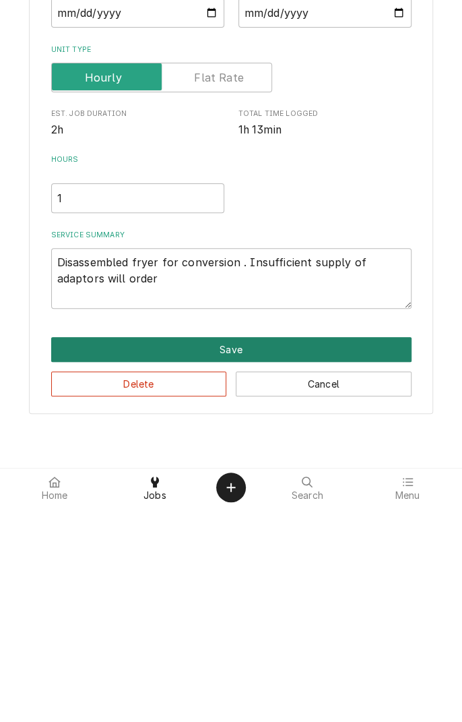
click at [231, 576] on button "Save" at bounding box center [231, 565] width 361 height 25
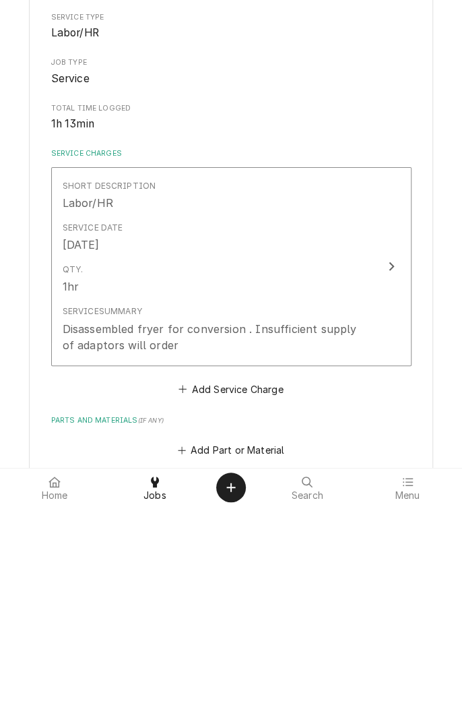
type textarea "x"
